Goal: Navigation & Orientation: Find specific page/section

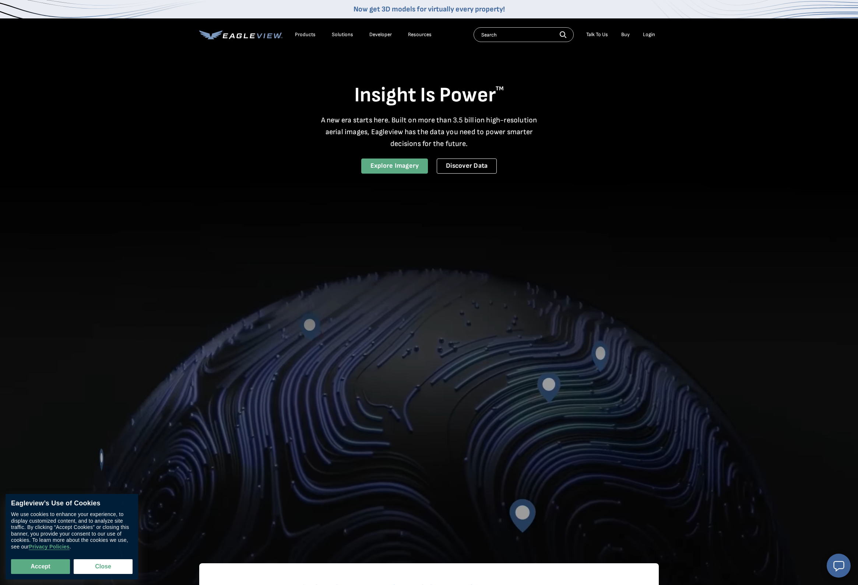
click at [377, 165] on link "Explore Imagery" at bounding box center [394, 165] width 67 height 15
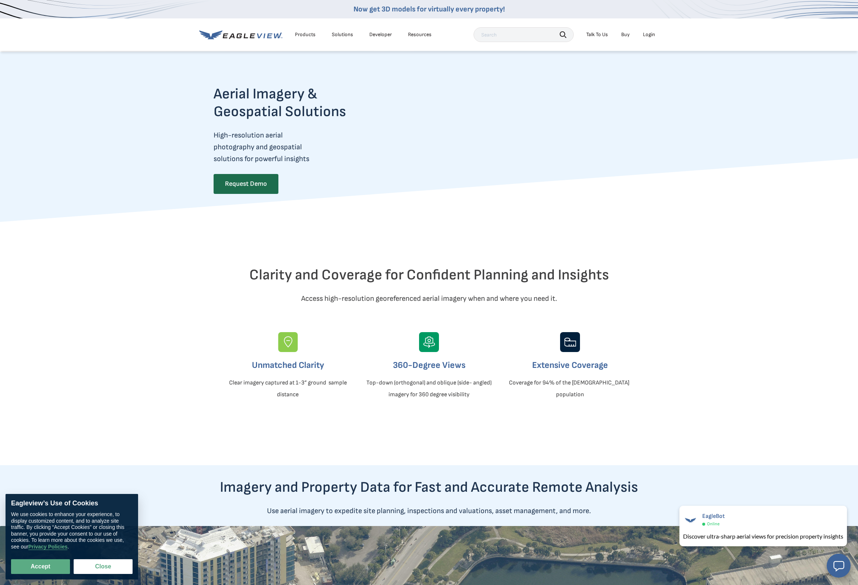
click at [376, 35] on link "Developer" at bounding box center [380, 34] width 22 height 7
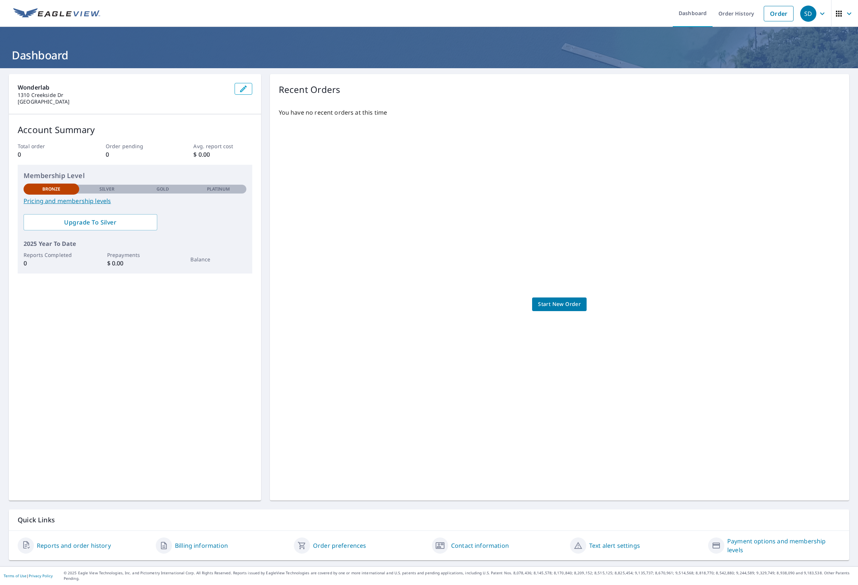
click at [820, 14] on icon "button" at bounding box center [822, 13] width 9 height 9
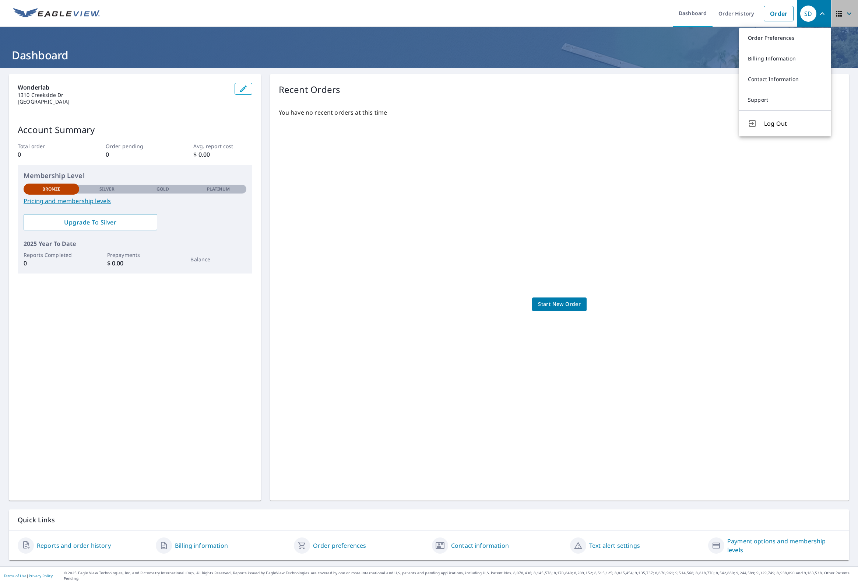
click at [842, 20] on span "button" at bounding box center [845, 14] width 21 height 18
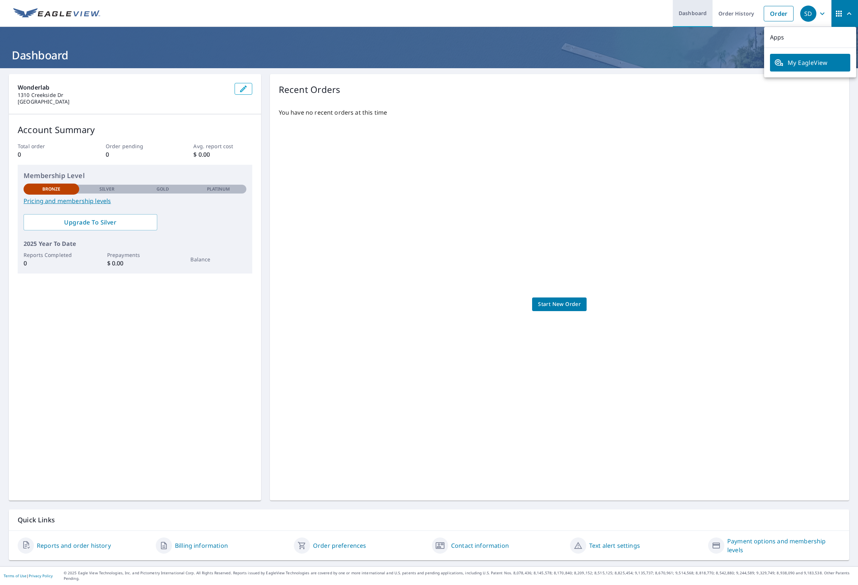
click at [700, 12] on link "Dashboard" at bounding box center [693, 13] width 40 height 27
